Goal: Task Accomplishment & Management: Manage account settings

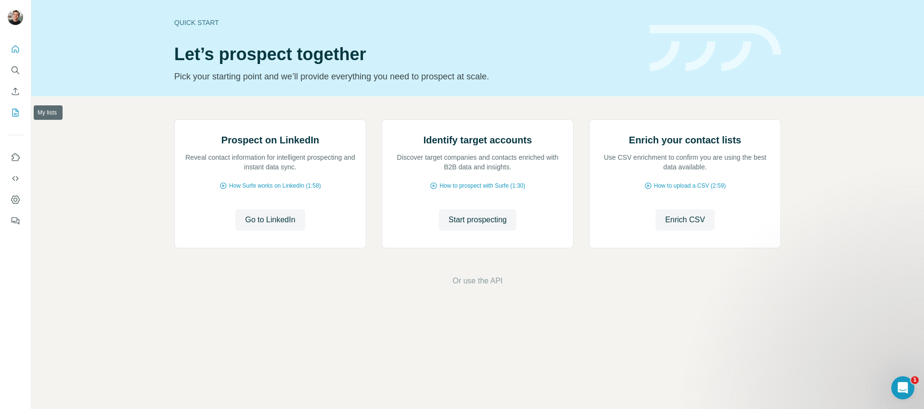
click at [17, 111] on icon "My lists" at bounding box center [16, 112] width 5 height 6
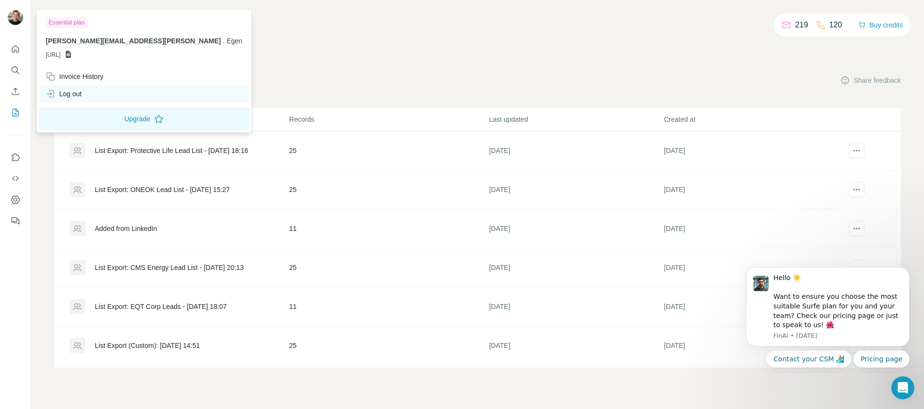
click at [67, 89] on div "Log out" at bounding box center [144, 93] width 208 height 17
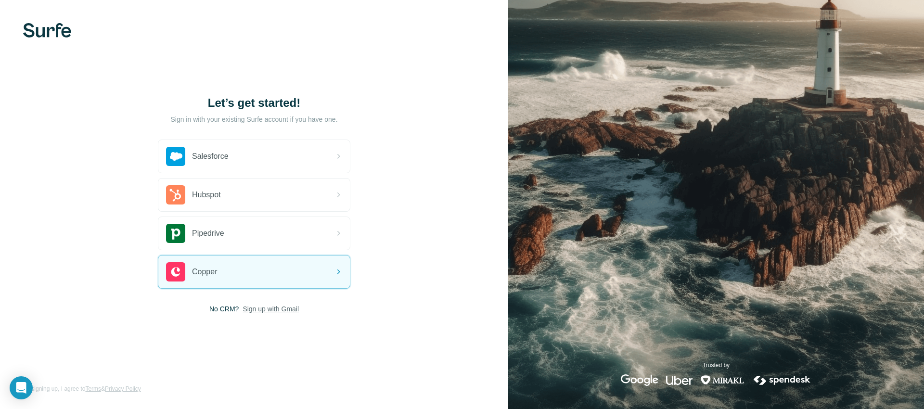
click at [280, 310] on span "Sign up with Gmail" at bounding box center [270, 309] width 56 height 10
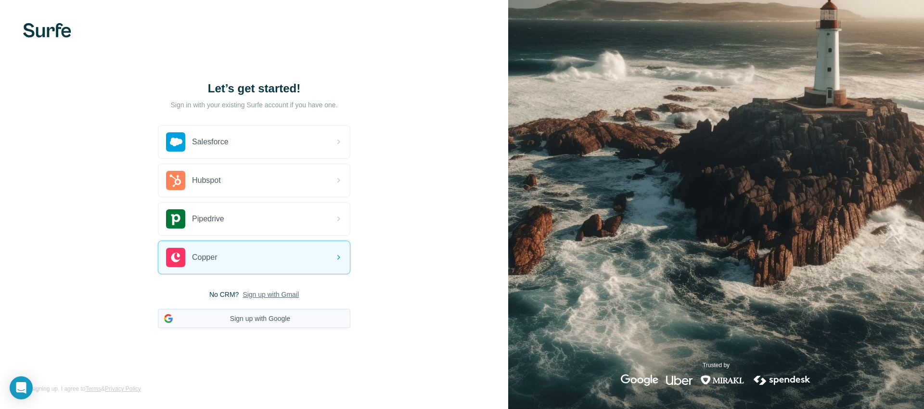
click at [280, 314] on button "Sign up with Google" at bounding box center [254, 318] width 192 height 19
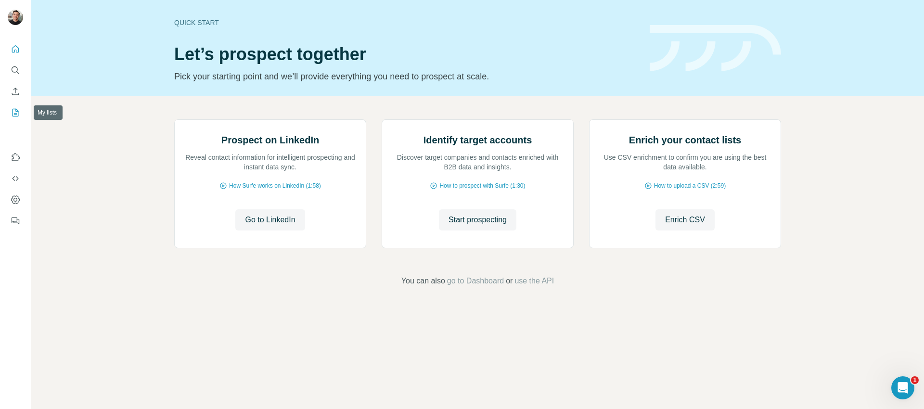
click at [16, 117] on icon "My lists" at bounding box center [16, 113] width 10 height 10
